Goal: Information Seeking & Learning: Find specific fact

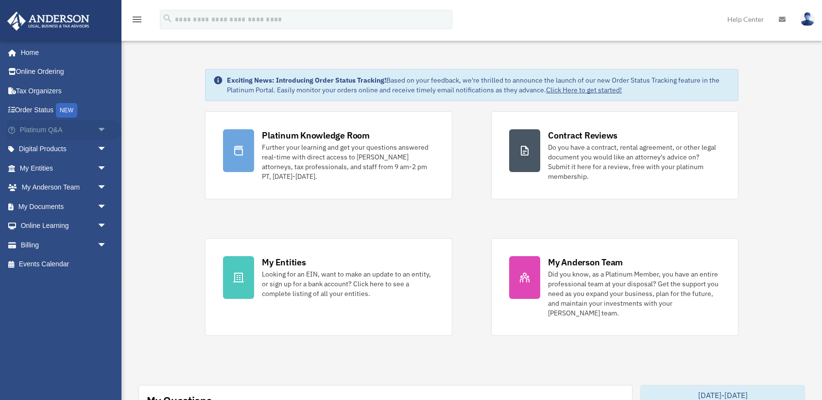
click at [102, 128] on span "arrow_drop_down" at bounding box center [106, 130] width 19 height 20
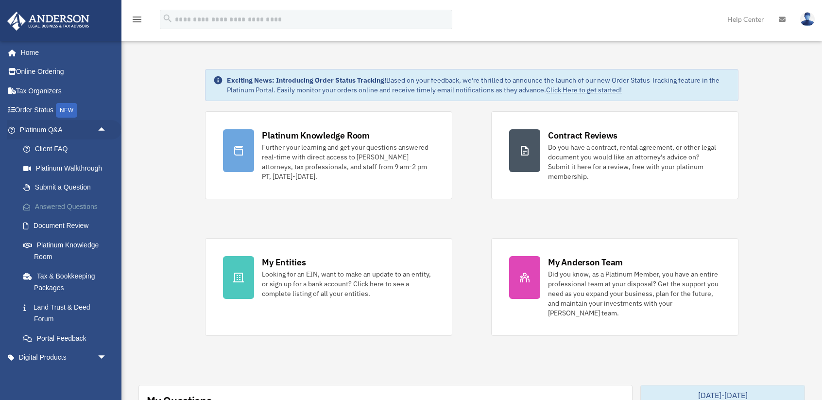
click at [80, 205] on link "Answered Questions" at bounding box center [68, 206] width 108 height 19
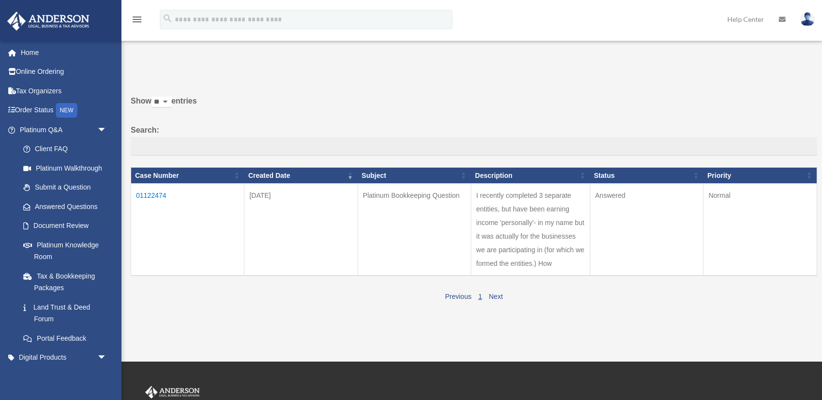
click at [157, 196] on td "01122474" at bounding box center [187, 230] width 113 height 92
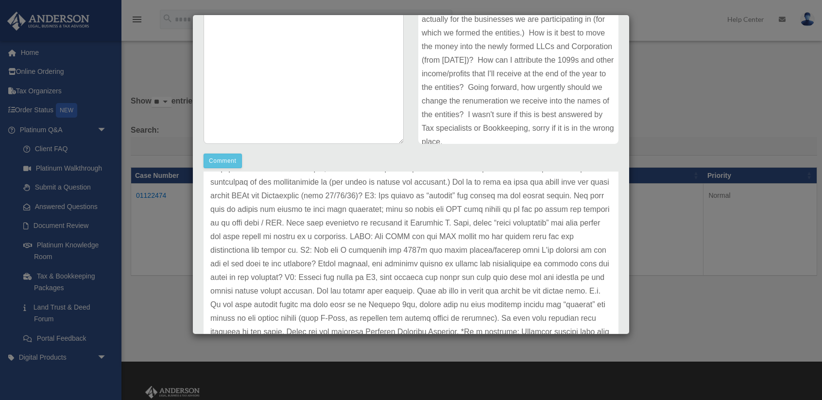
scroll to position [24, 0]
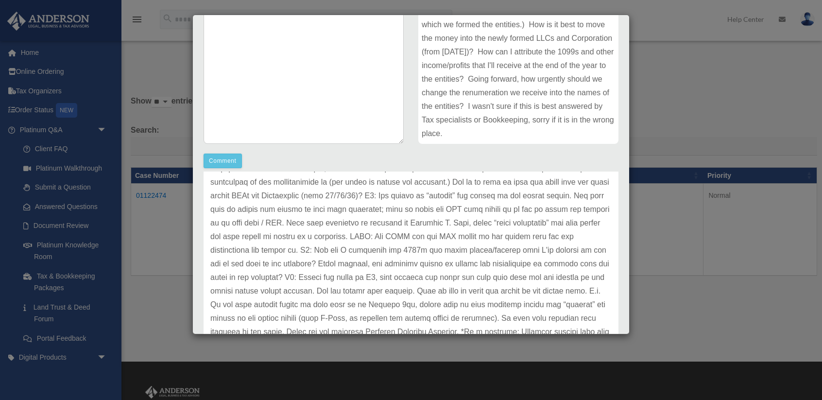
click at [655, 96] on div "Case Detail × Platinum Bookkeeping Question Case Number 01122474 Created Date S…" at bounding box center [411, 200] width 822 height 400
